Goal: Check status: Check status

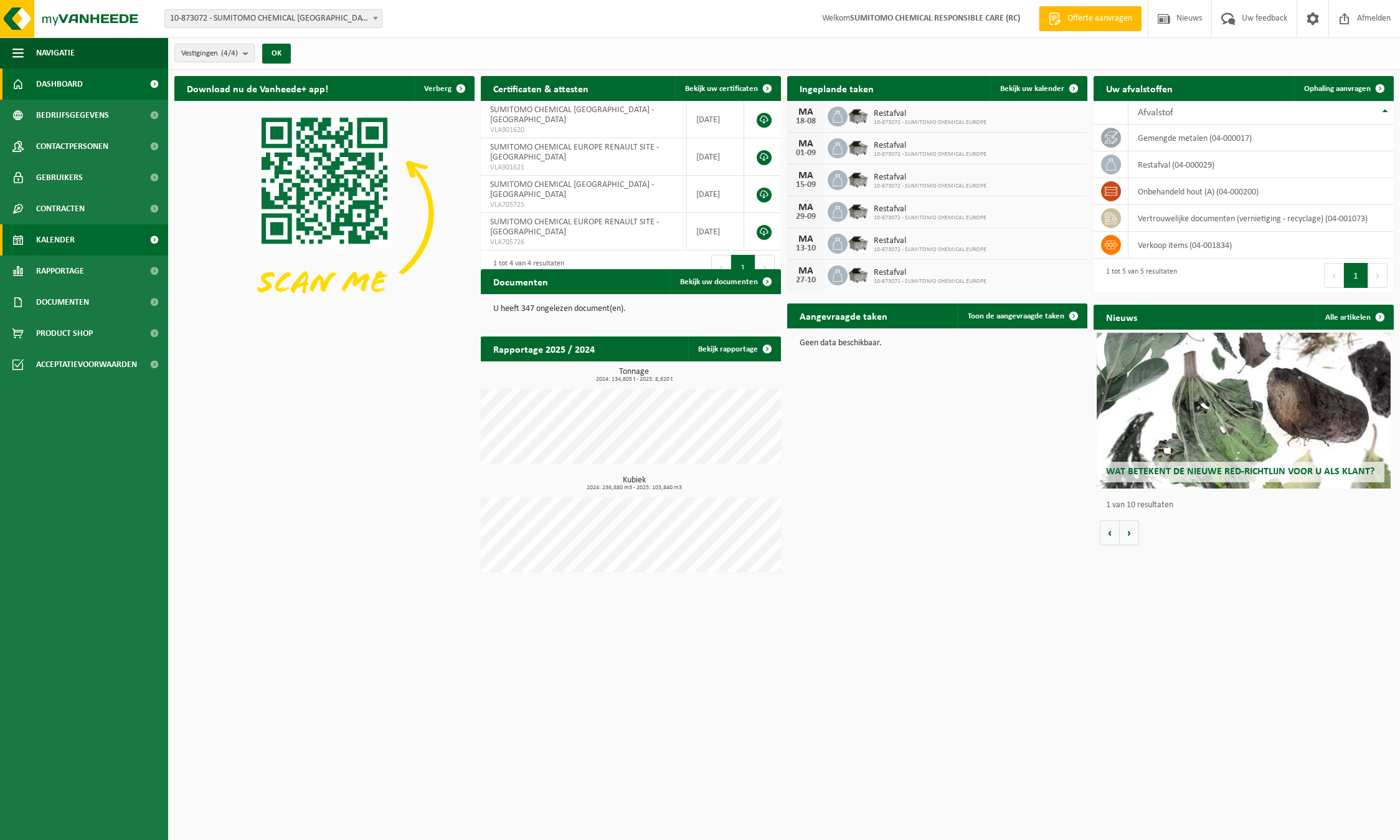
click at [82, 242] on link "Kalender" at bounding box center [84, 240] width 168 height 31
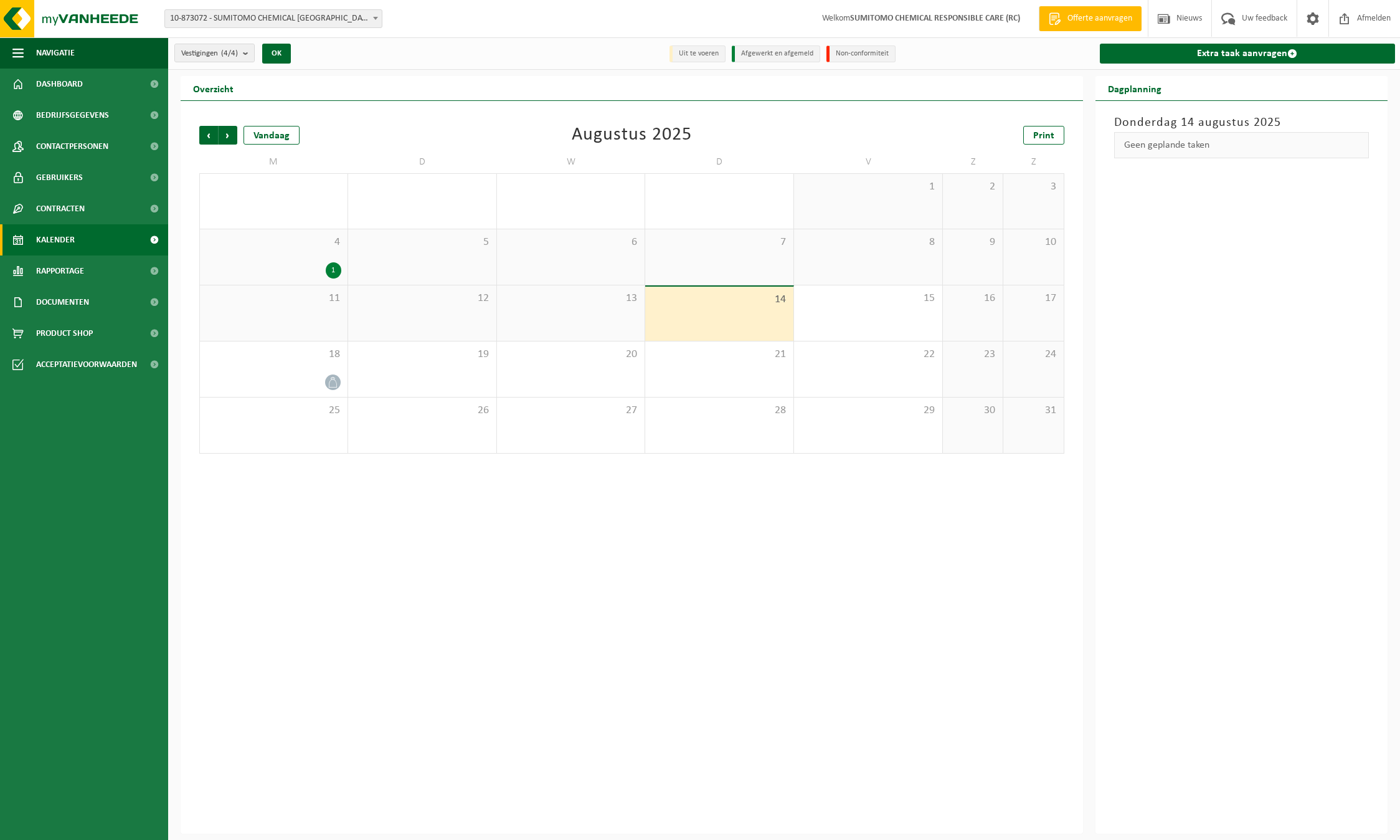
click at [330, 270] on div "1" at bounding box center [333, 270] width 15 height 16
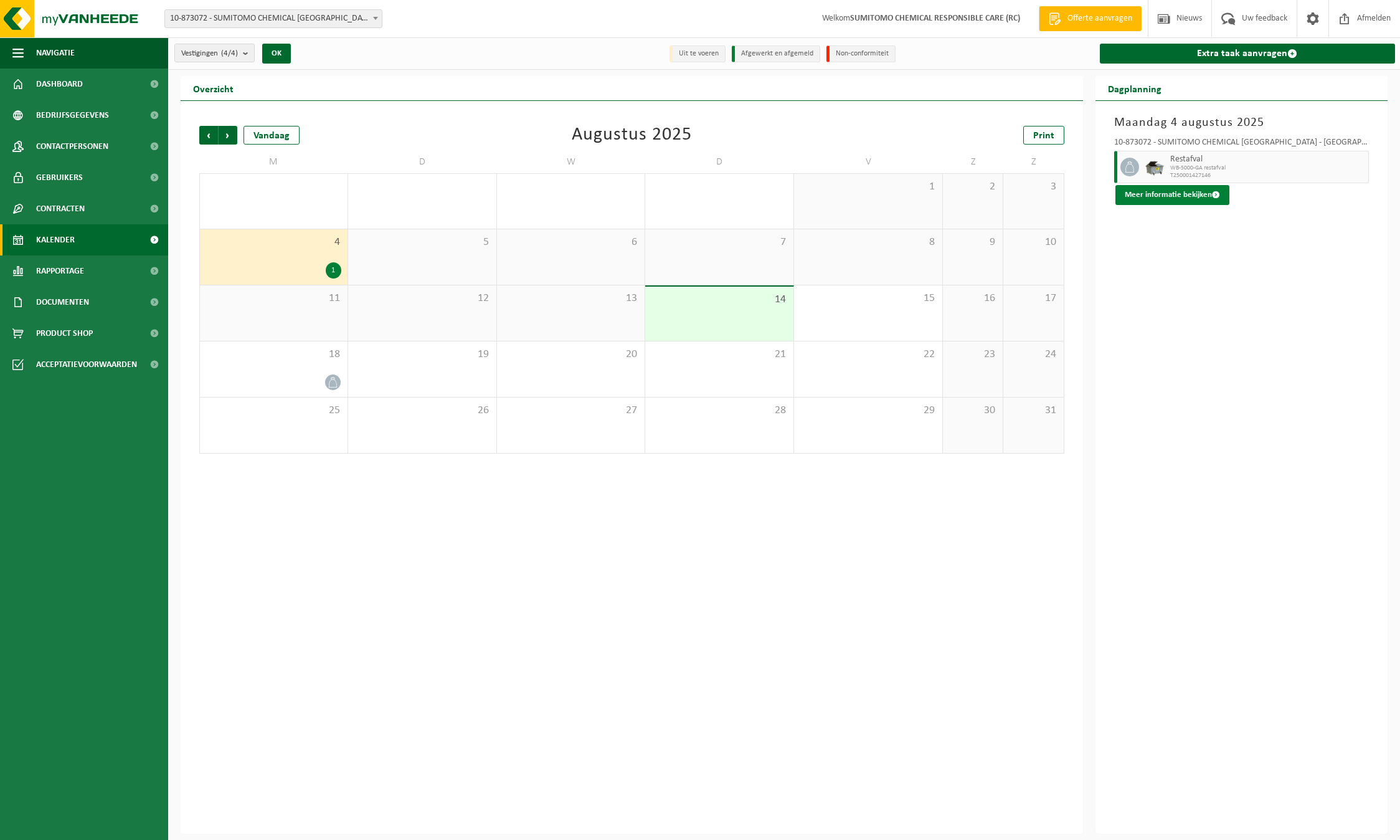
click at [1214, 192] on span at bounding box center [1215, 194] width 8 height 8
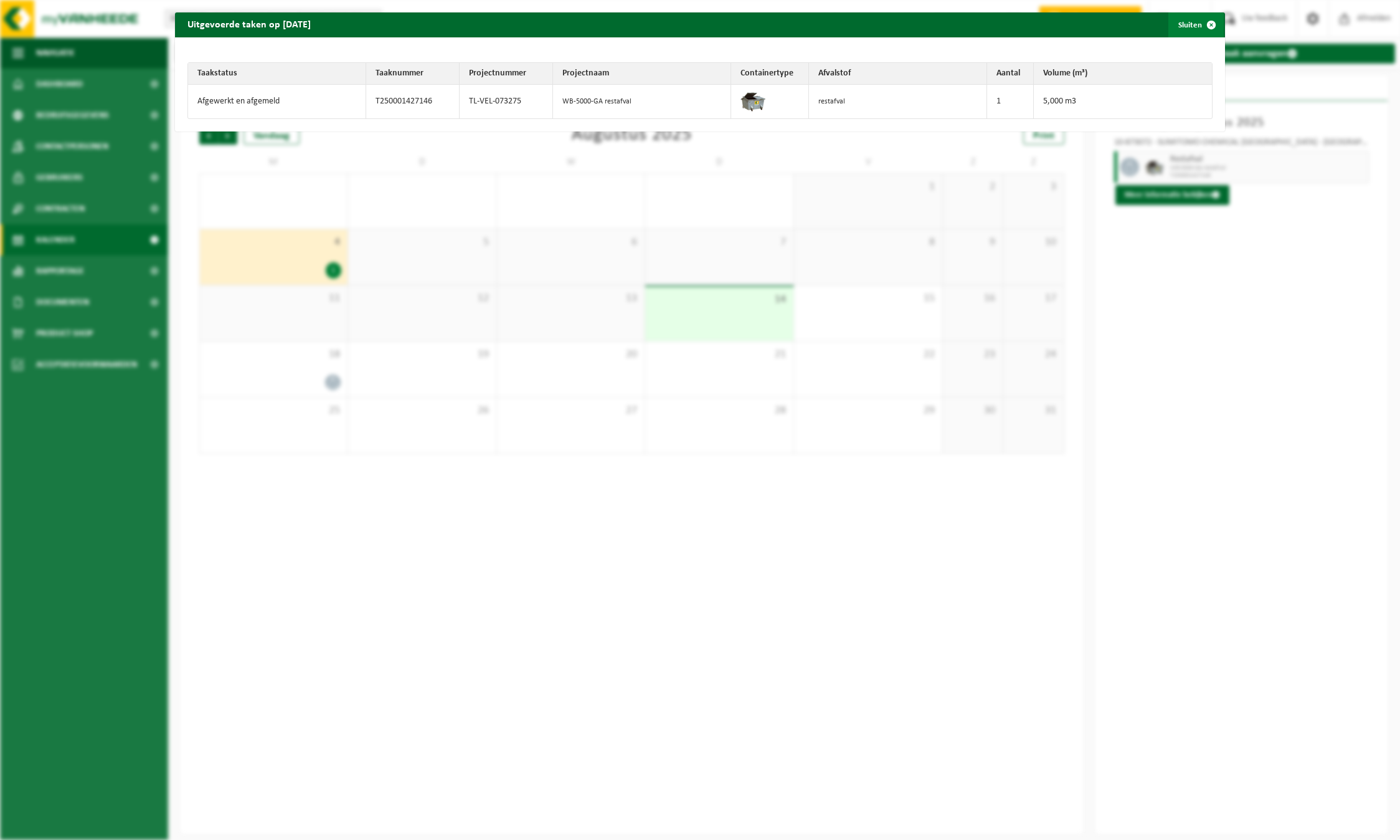
click at [1203, 25] on span "button" at bounding box center [1211, 25] width 25 height 25
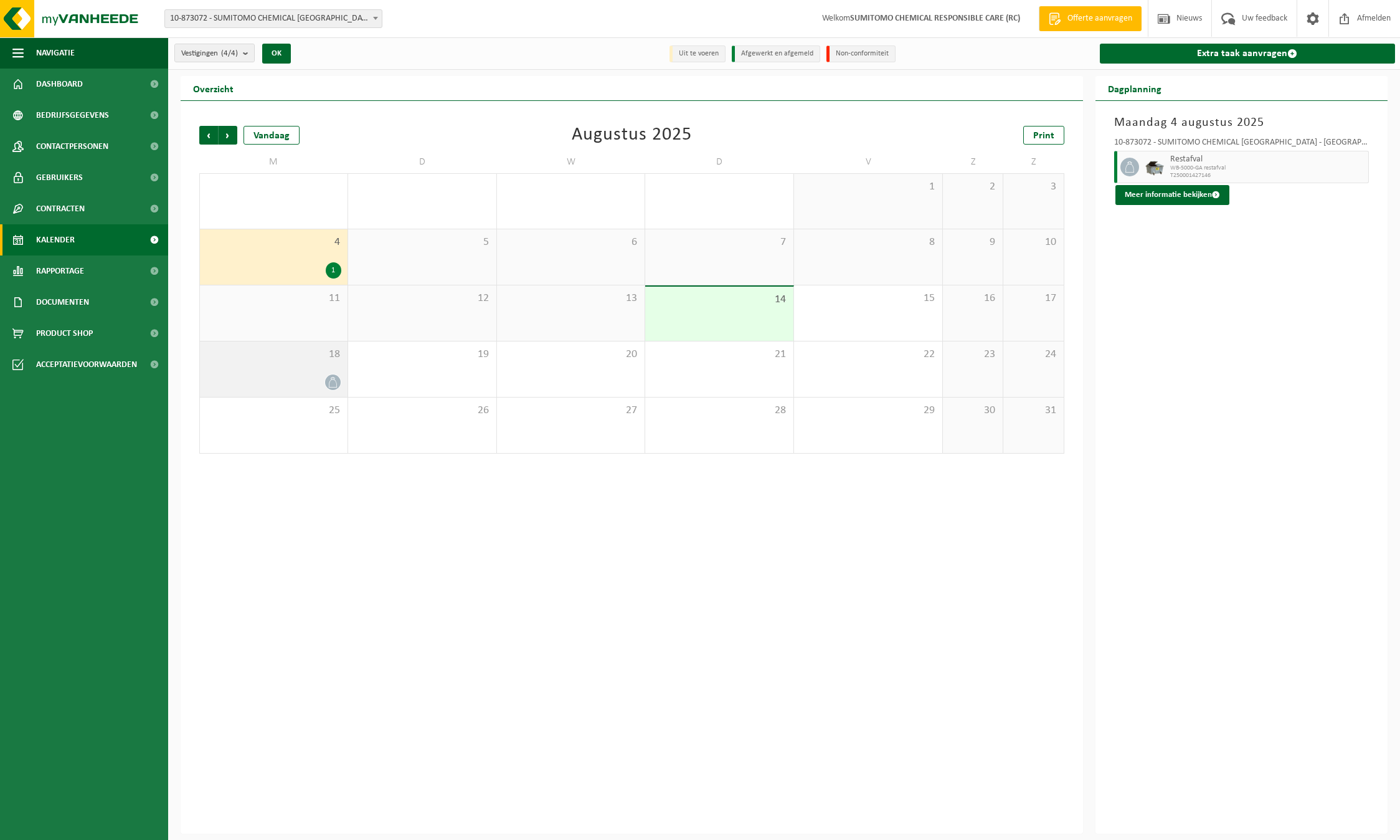
click at [330, 368] on div "18" at bounding box center [274, 368] width 148 height 56
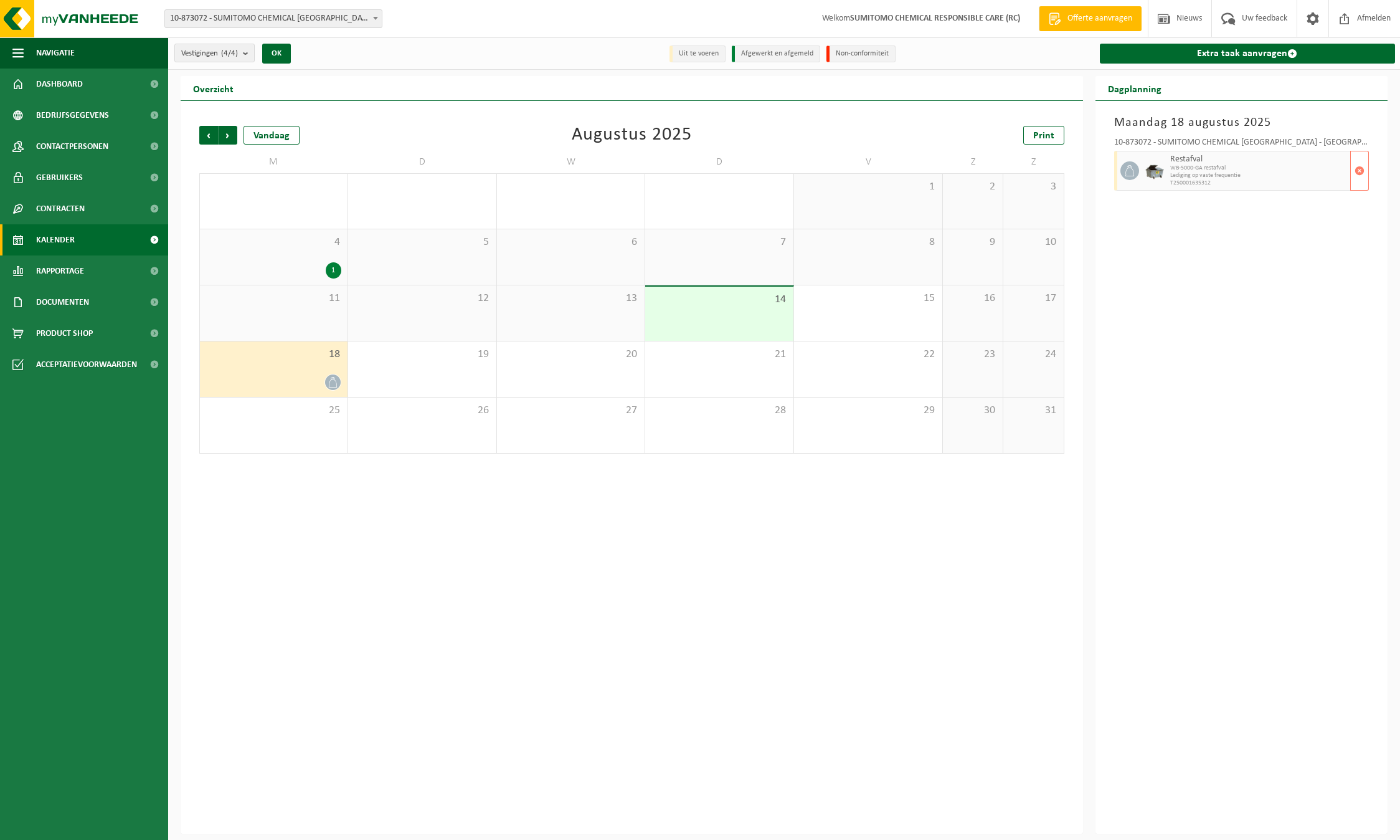
click at [1220, 177] on span "Lediging op vaste frequentie" at bounding box center [1259, 175] width 178 height 8
click at [210, 137] on span "Vorige" at bounding box center [209, 136] width 19 height 19
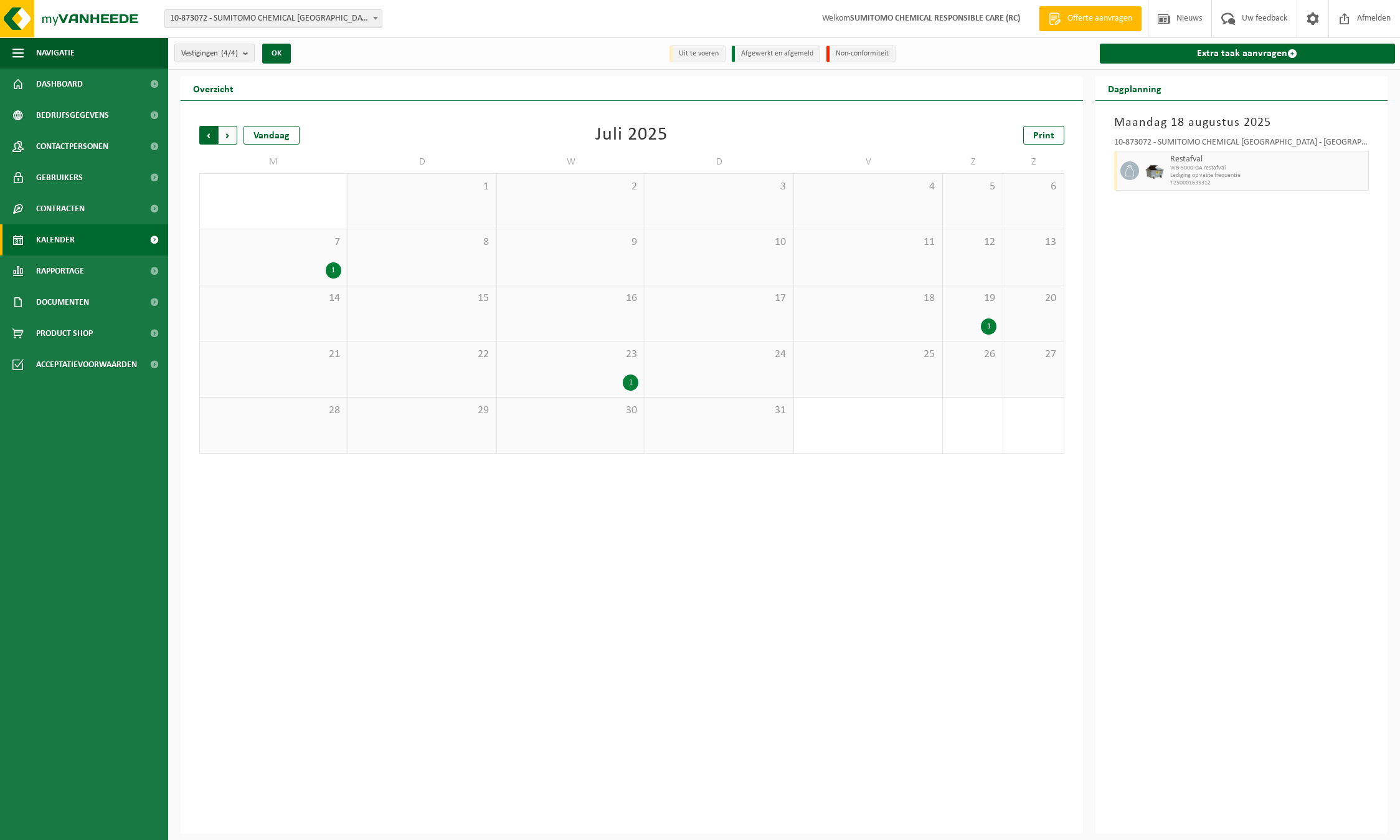
click at [229, 137] on span "Volgende" at bounding box center [228, 136] width 19 height 19
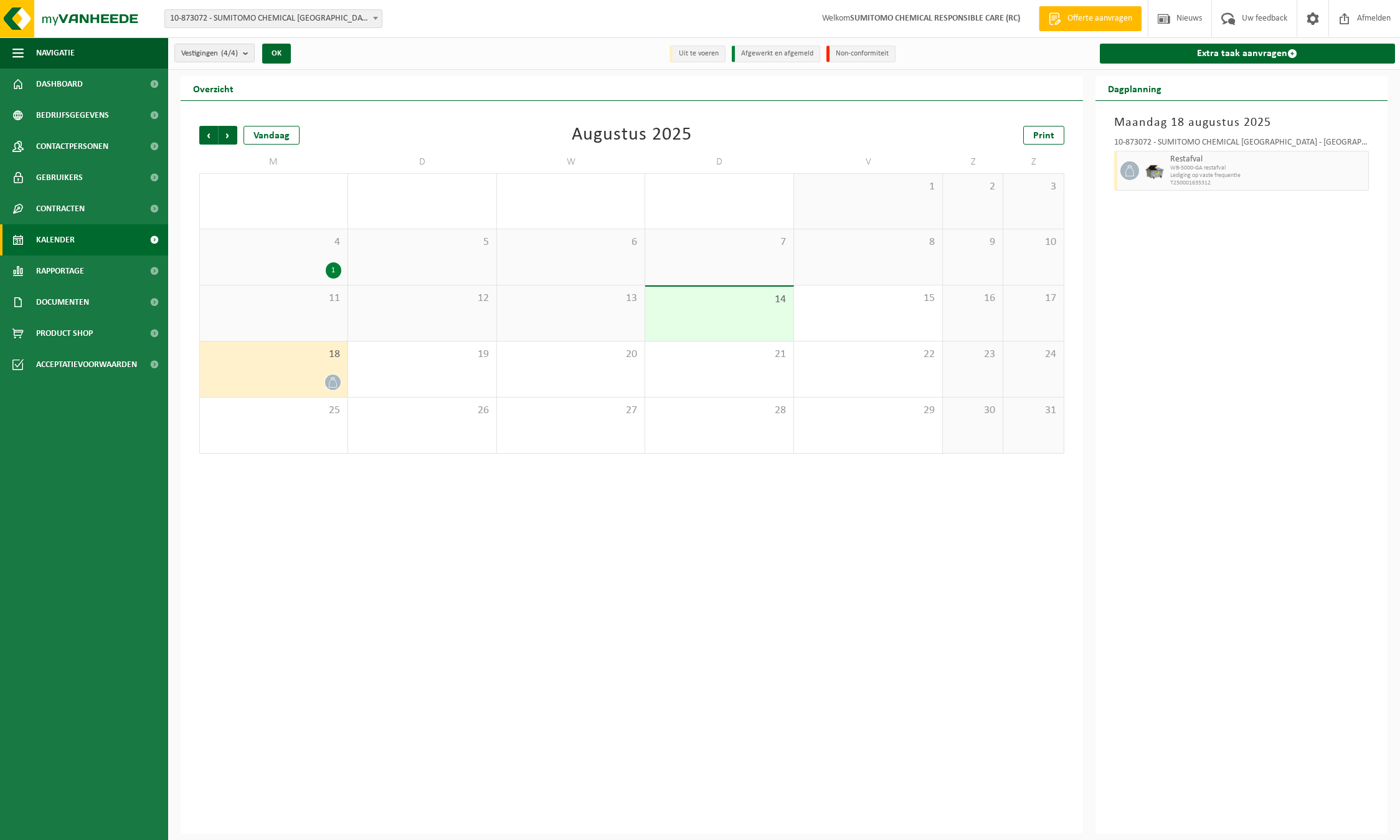
click at [229, 137] on span "Volgende" at bounding box center [228, 136] width 19 height 19
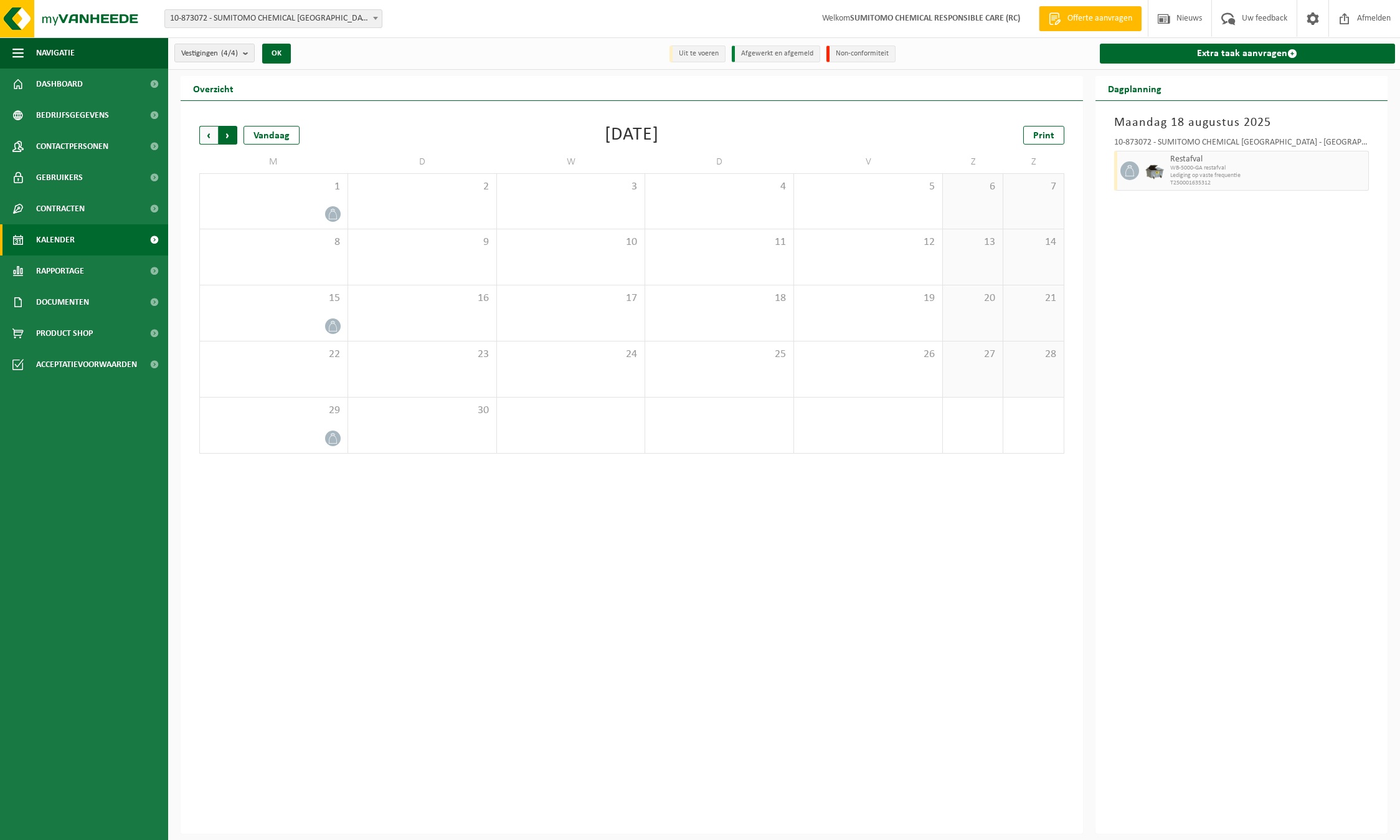
click at [208, 139] on span "Vorige" at bounding box center [209, 136] width 19 height 19
